Goal: Communication & Community: Answer question/provide support

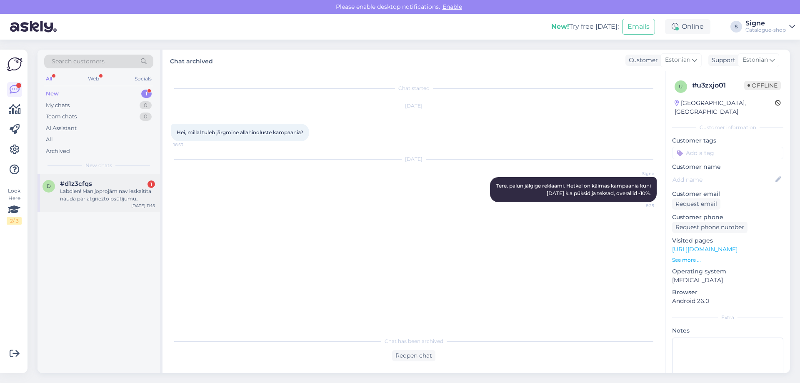
click at [97, 201] on div "Labdien! Man joprojām nav ieskaitīta nauda par atgriezto psūtījumu #2000020602" at bounding box center [107, 194] width 95 height 15
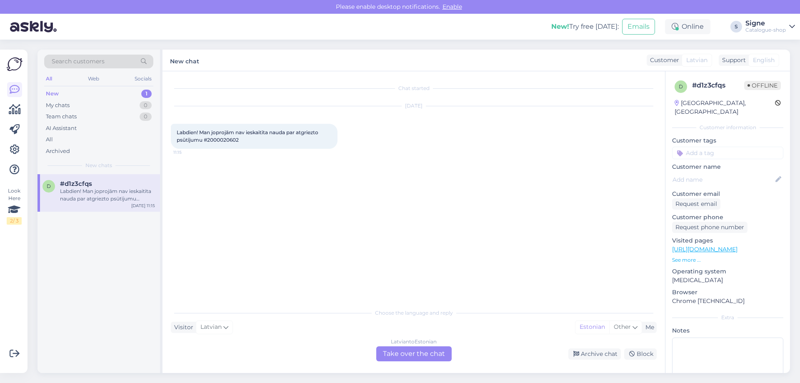
click at [430, 356] on div "[DEMOGRAPHIC_DATA] to Estonian Take over the chat" at bounding box center [413, 353] width 75 height 15
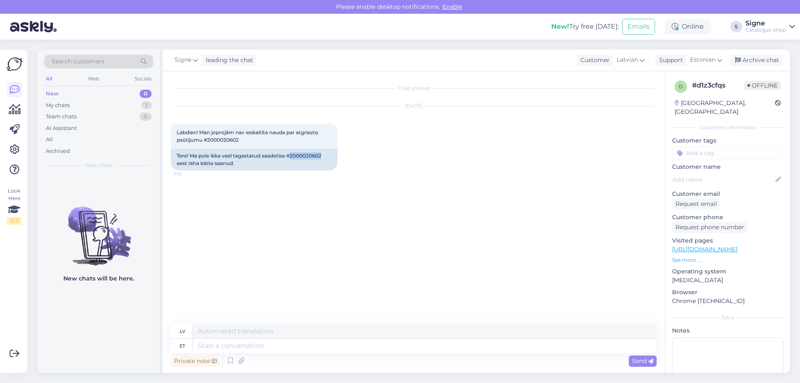
drag, startPoint x: 293, startPoint y: 158, endPoint x: 323, endPoint y: 176, distance: 34.6
click at [324, 160] on div "Tere! Ma pole ikka veel tagastatud saadetise #2000020602 eest raha kätte saanud." at bounding box center [254, 160] width 167 height 22
copy div "2000020602 eest raha kätte saanud."
click at [245, 168] on div "Tere! Ma pole ikka veel tagastatud saadetise #2000020602 eest raha kätte saanud." at bounding box center [254, 160] width 167 height 22
drag, startPoint x: 293, startPoint y: 154, endPoint x: 324, endPoint y: 152, distance: 30.4
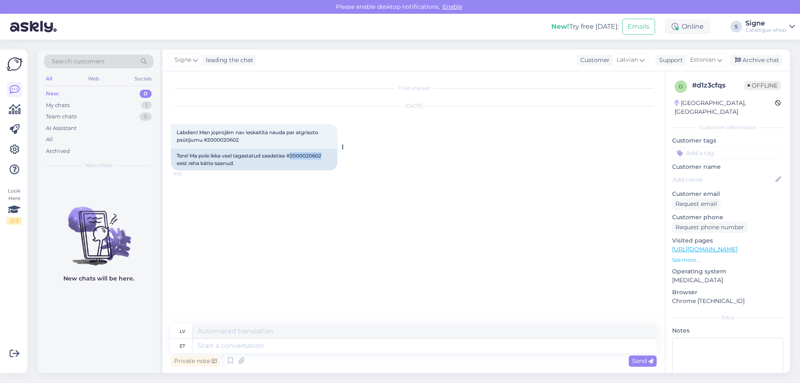
click at [324, 152] on div "Tere! Ma pole ikka veel tagastatud saadetise #2000020602 eest raha kätte saanud." at bounding box center [254, 160] width 167 height 22
copy div "2000020602"
click at [214, 342] on textarea at bounding box center [424, 346] width 464 height 14
type textarea "Tag"
type textarea "Viņš/Viņa"
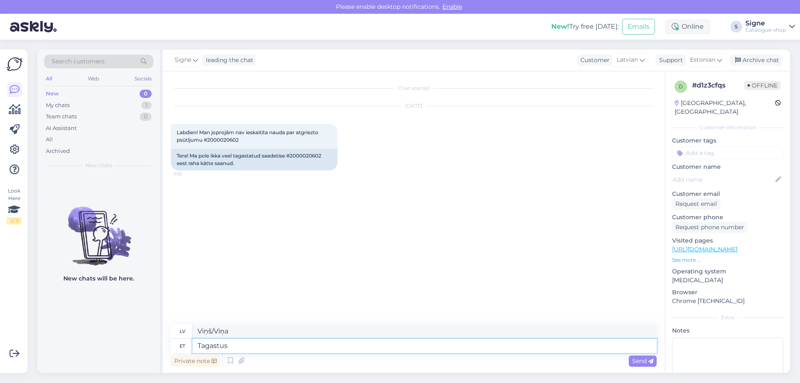
type textarea "Tagastus"
type textarea "Atgriešanās"
type textarea "Tagastus on k"
type textarea "Atgriešanās ir"
type textarea "Tagastus on käideldud, ta"
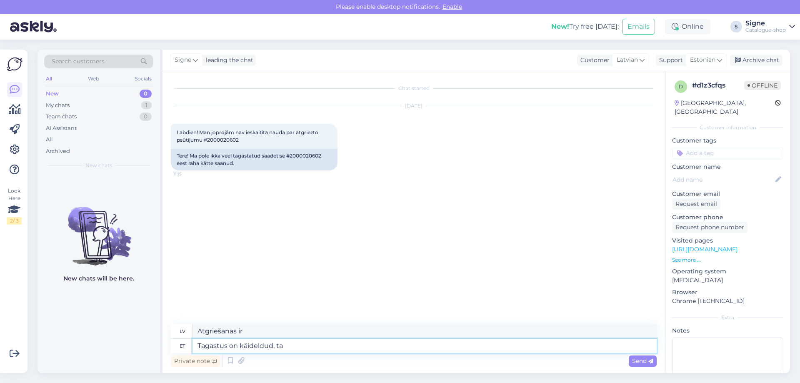
type textarea "Atgriešana ir apstrādāta,"
type textarea "Tagastus on käideldud, tagastussumma k"
type textarea "Atgriešana ir apstrādāta, atmaksas summa"
type textarea "Tagastus on käideldud, tagastussumma kantakse tei"
type textarea "Atgriešana ir apstrādāta, tiks piemērota atmaksas summa."
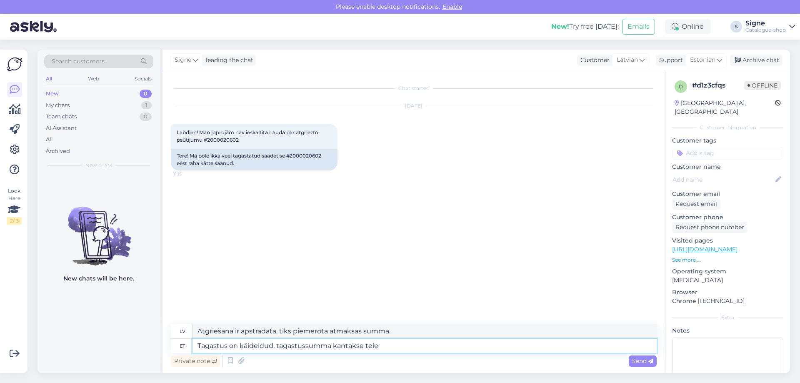
type textarea "Tagastus on käideldud, tagastussumma kantakse teie p"
type textarea "Atgriešana ir apstrādāta, atmaksas summa tiks ieskaitīta jūsu kontā."
type textarea "Tagastus on käideldud, tagastussumma kantakse teie poolt osu"
type textarea "Atgriešana ir apstrādāta, atmaksas summu segs jūs."
type textarea "Tagastus on käideldud, tagastussumma kantakse teie poolt osundatud a"
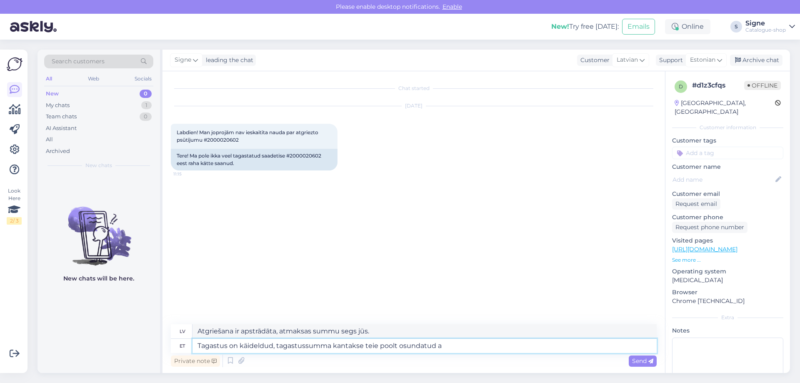
type textarea "Atgriešana ir apstrādāta, atmaksas summa tiks pārskaitīta uz jūsu norādīto kont…"
type textarea "Tagastus on käideldud, tagastussumma kantakse teie poolt osundatud arveldusarve…"
type textarea "Atgriešana ir apstrādāta, atmaksas summa tiks pārskaitīta uz jūsu norādīto bank…"
type textarea "Tagastus on käideldud, tagastussumma kantakse teie poolt osundatud arveldusarve…"
type textarea "Atmaksa ir apstrādāta, un atmaksas summa tiks pārskaitīta uz jūsu norādīto bank…"
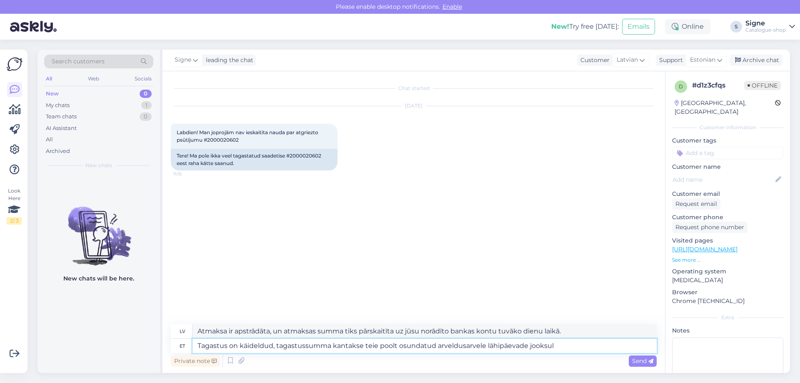
type textarea "Tagastus on käideldud, tagastussumma kantakse teie poolt osundatud arveldusarve…"
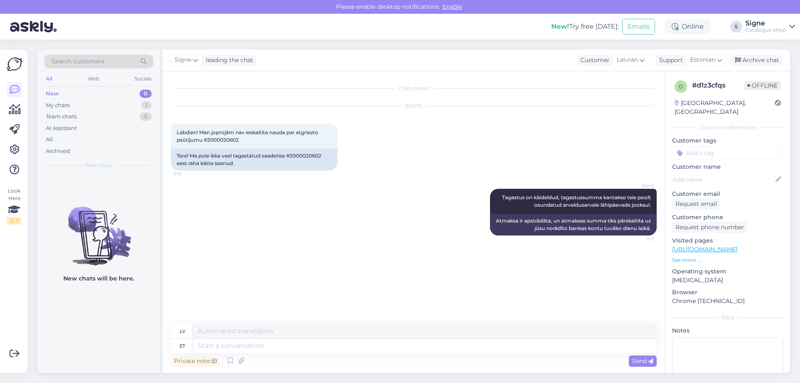
click at [772, 73] on div "d # d1z3cfqs Offline [GEOGRAPHIC_DATA], Riga Customer information Customer tags…" at bounding box center [727, 248] width 125 height 354
click at [763, 56] on div "Archive chat" at bounding box center [756, 60] width 52 height 11
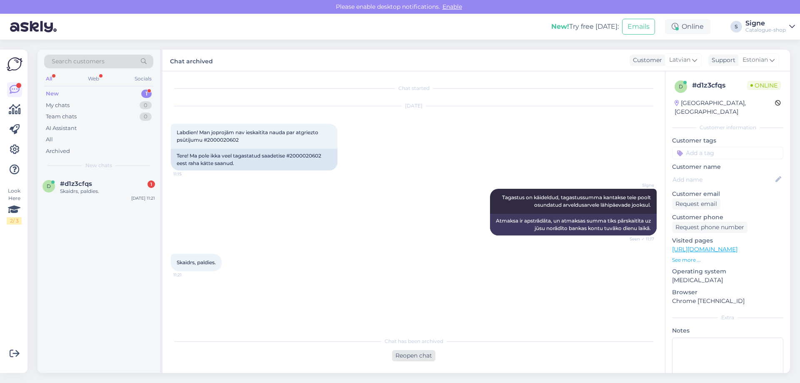
click at [411, 351] on div "Reopen chat" at bounding box center [413, 355] width 43 height 11
click at [412, 354] on div "[DEMOGRAPHIC_DATA] to Estonian Take over the chat" at bounding box center [413, 353] width 75 height 15
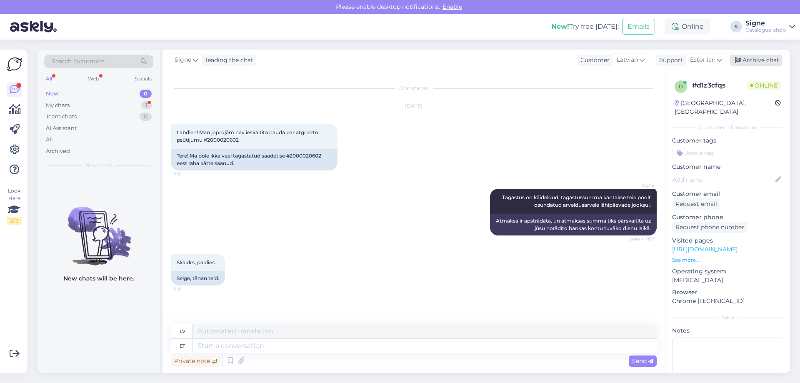
click at [755, 60] on div "Archive chat" at bounding box center [756, 60] width 52 height 11
